Goal: Task Accomplishment & Management: Complete application form

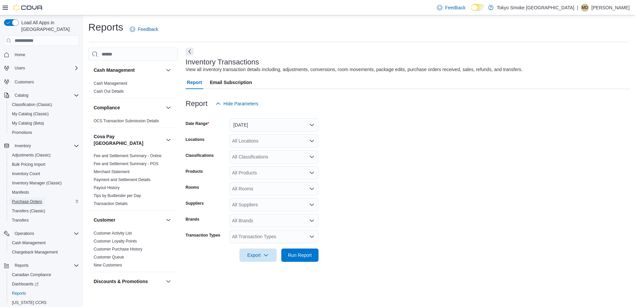
click at [32, 199] on span "Purchase Orders" at bounding box center [27, 201] width 30 height 5
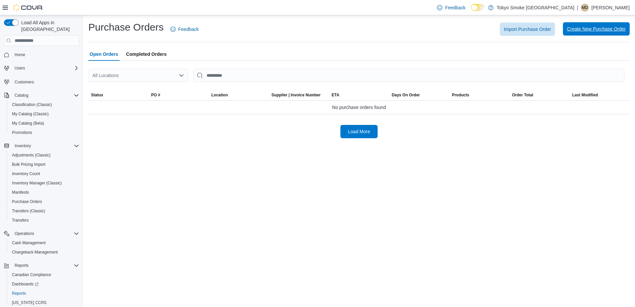
click at [595, 28] on span "Create New Purchase Order" at bounding box center [596, 29] width 59 height 7
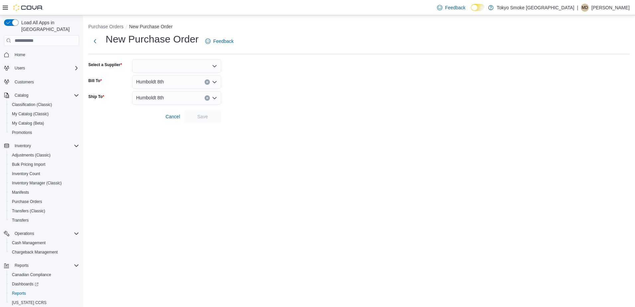
click at [159, 81] on span "Humboldt 8th" at bounding box center [150, 82] width 28 height 8
type input "***"
click at [168, 104] on span "Nepean Chapman Mills" at bounding box center [205, 103] width 95 height 7
click at [159, 95] on span "Humboldt 8th" at bounding box center [150, 98] width 28 height 8
paste input "***"
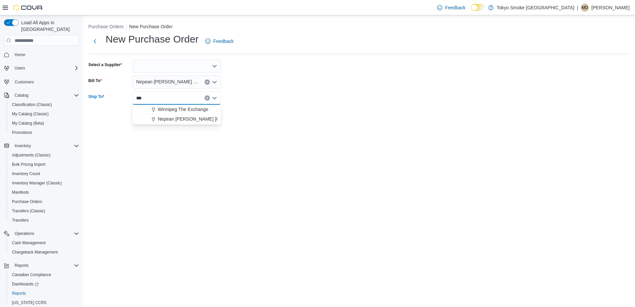
type input "***"
click at [159, 117] on span "Nepean Chapman Mills" at bounding box center [205, 119] width 95 height 7
click at [155, 71] on div at bounding box center [176, 65] width 89 height 13
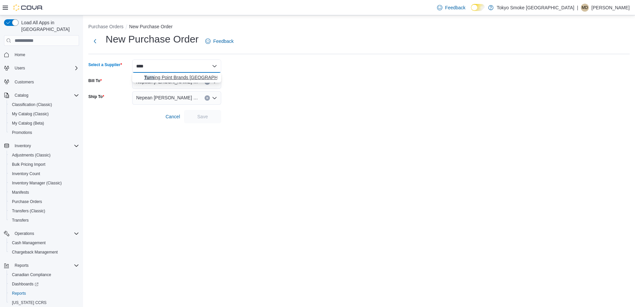
type input "****"
click at [162, 78] on span "Turn ing Point Brands Canada" at bounding box center [180, 77] width 73 height 7
click at [199, 117] on span "Save" at bounding box center [202, 116] width 11 height 7
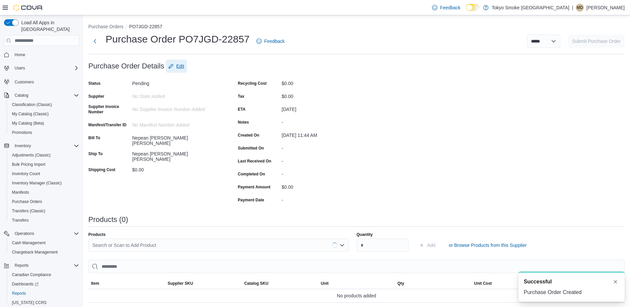
click at [179, 69] on span "Edit" at bounding box center [180, 66] width 8 height 7
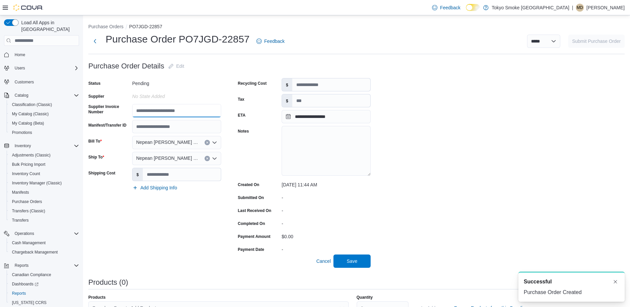
click at [154, 110] on input "Supplier Invoice Number" at bounding box center [176, 110] width 89 height 13
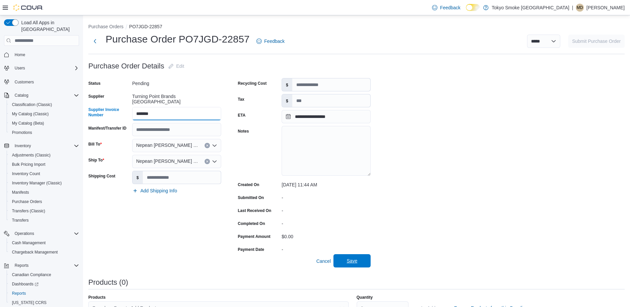
type input "*******"
click at [353, 265] on span "Save" at bounding box center [352, 260] width 29 height 13
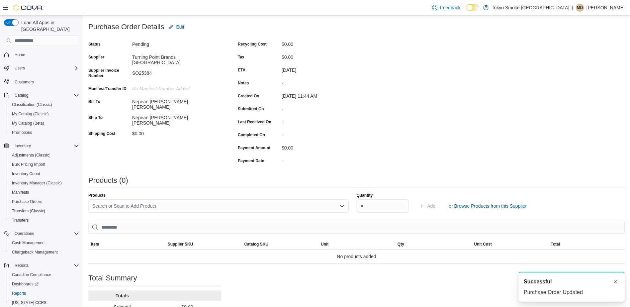
scroll to position [91, 0]
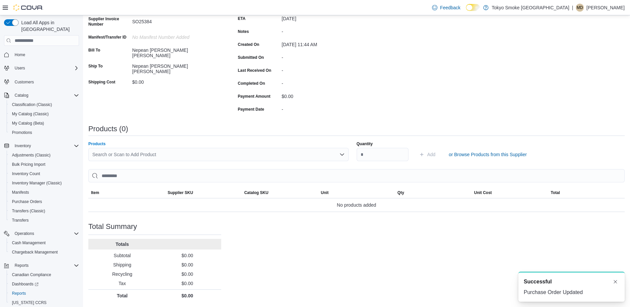
click at [210, 154] on div "Search or Scan to Add Product" at bounding box center [218, 154] width 261 height 13
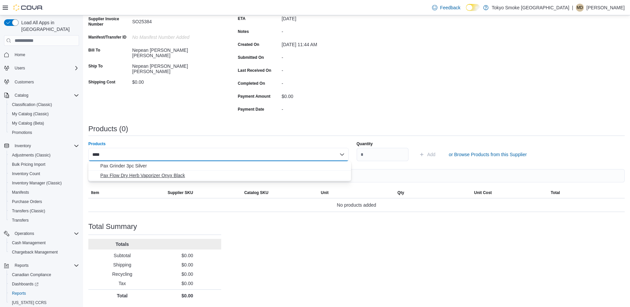
type input "****"
click at [168, 176] on span "Pax Flow Dry Herb Vaporizer Onyx Black" at bounding box center [223, 175] width 247 height 7
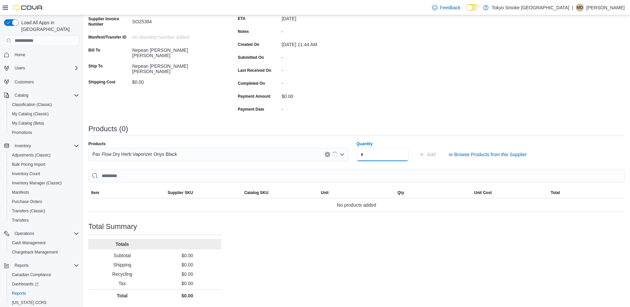
click at [371, 155] on input "Quantity" at bounding box center [383, 154] width 52 height 13
type input "*"
click at [433, 153] on span "Add" at bounding box center [431, 154] width 8 height 7
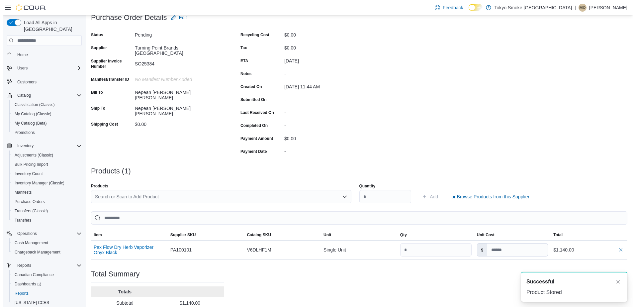
scroll to position [0, 0]
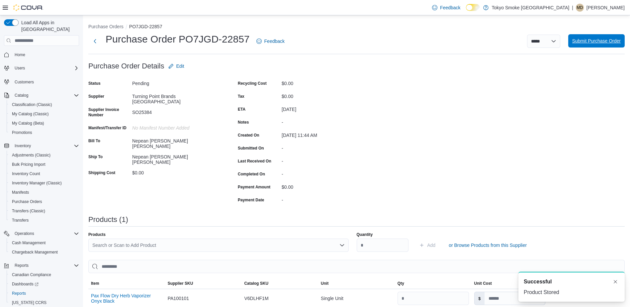
click at [588, 39] on span "Submit Purchase Order" at bounding box center [597, 41] width 49 height 7
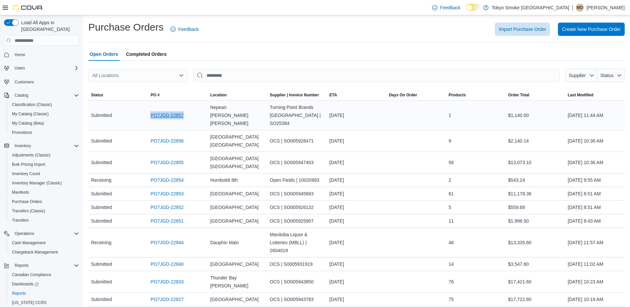
drag, startPoint x: 193, startPoint y: 115, endPoint x: 151, endPoint y: 114, distance: 42.2
click at [151, 114] on div "PO7JGD-22857" at bounding box center [177, 115] width 59 height 13
copy link "PO7JGD-22857"
click at [591, 12] on div "Feedback Dark Mode Tokyo Smoke Canada | MD Misha Degtiarev" at bounding box center [527, 7] width 195 height 13
click at [596, 5] on p "Misha Degtiarev" at bounding box center [606, 8] width 38 height 8
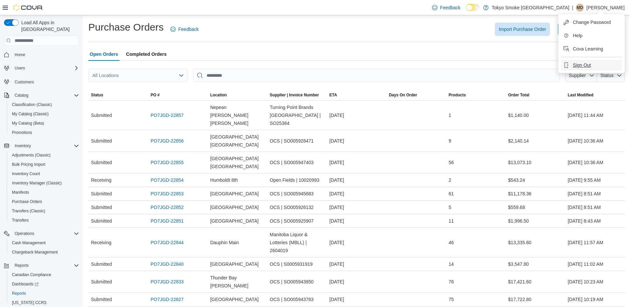
click at [578, 60] on ul "Change Password Help Cova Learning Sign Out" at bounding box center [592, 43] width 66 height 59
click at [577, 63] on span "Sign Out" at bounding box center [582, 65] width 18 height 7
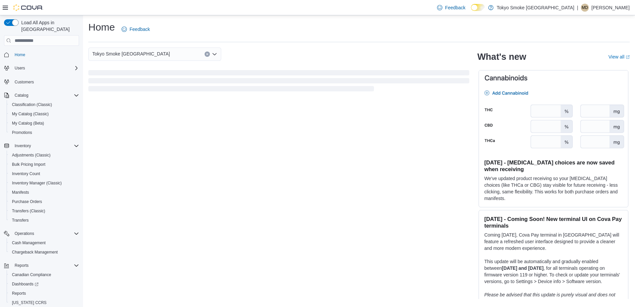
click at [600, 8] on p "[PERSON_NAME]" at bounding box center [611, 8] width 38 height 8
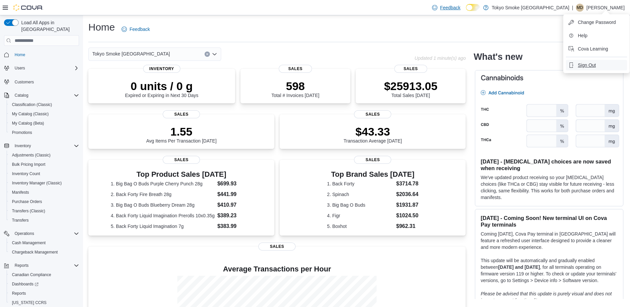
drag, startPoint x: 582, startPoint y: 66, endPoint x: 517, endPoint y: 11, distance: 85.6
click at [582, 66] on span "Sign Out" at bounding box center [587, 65] width 18 height 7
